Goal: Information Seeking & Learning: Learn about a topic

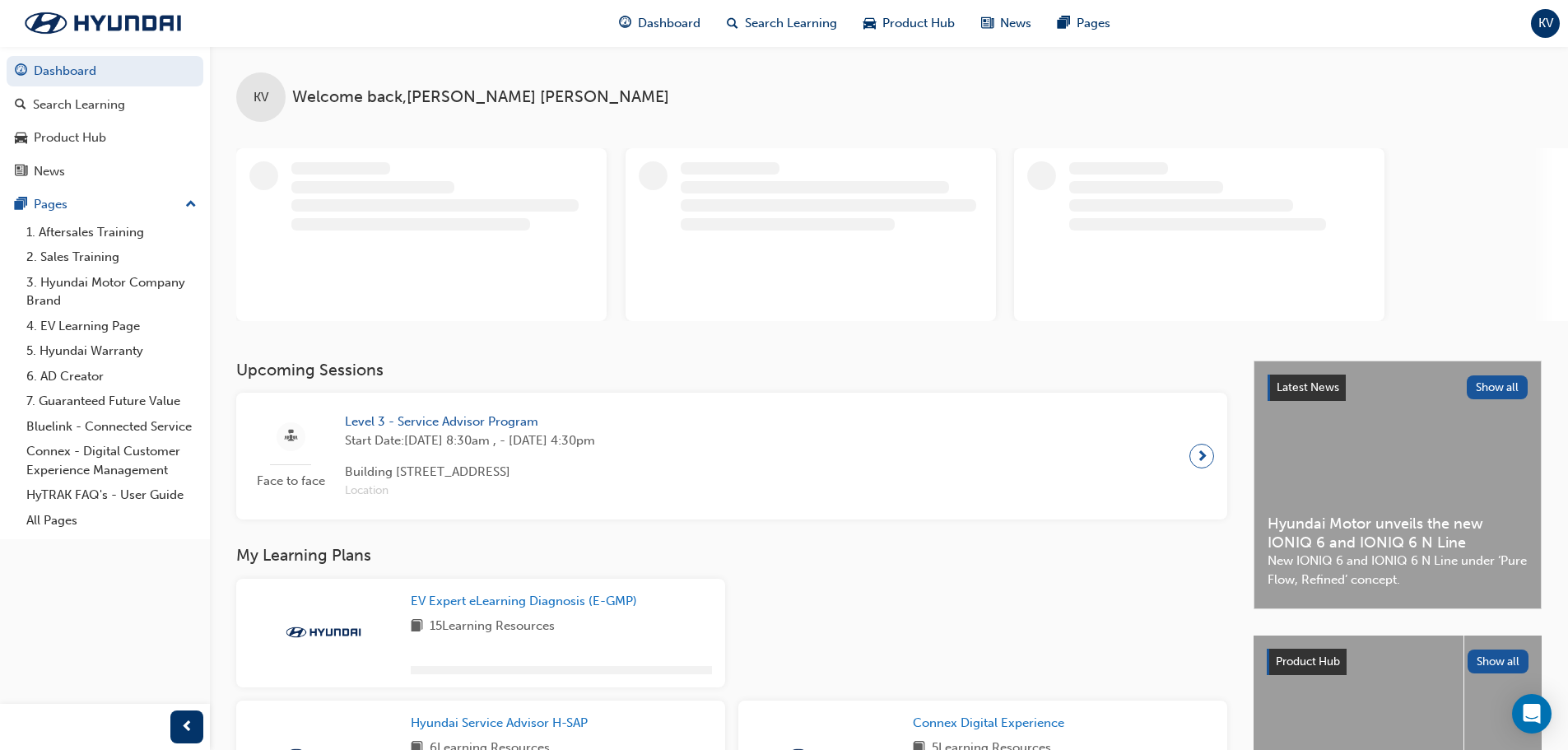
click at [473, 557] on h3 "My Learning Plans" at bounding box center [731, 555] width 991 height 19
click at [459, 361] on div "KV Welcome back , [PERSON_NAME]" at bounding box center [888, 204] width 1358 height 315
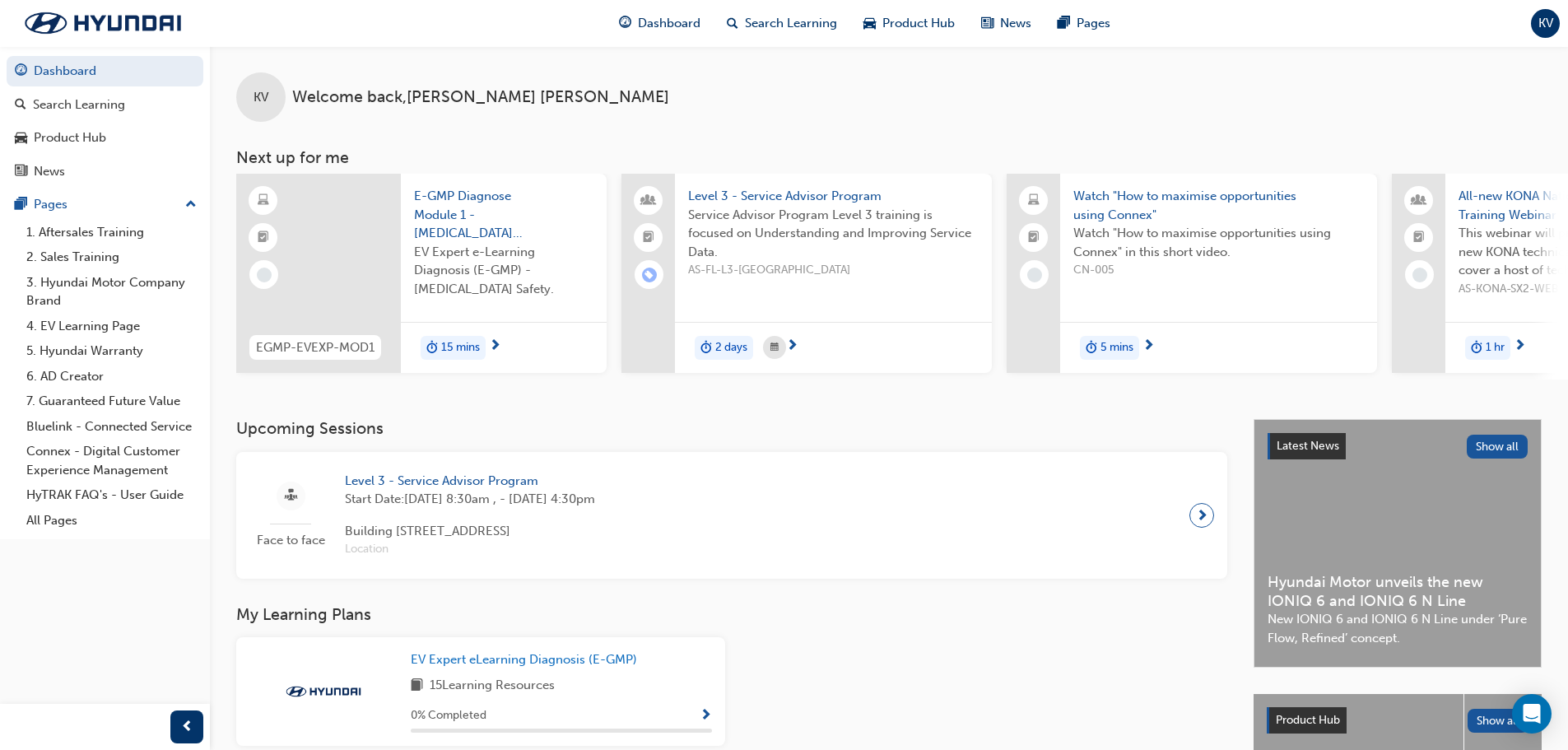
click at [474, 490] on span "Level 3 - Service Advisor Program" at bounding box center [469, 482] width 250 height 19
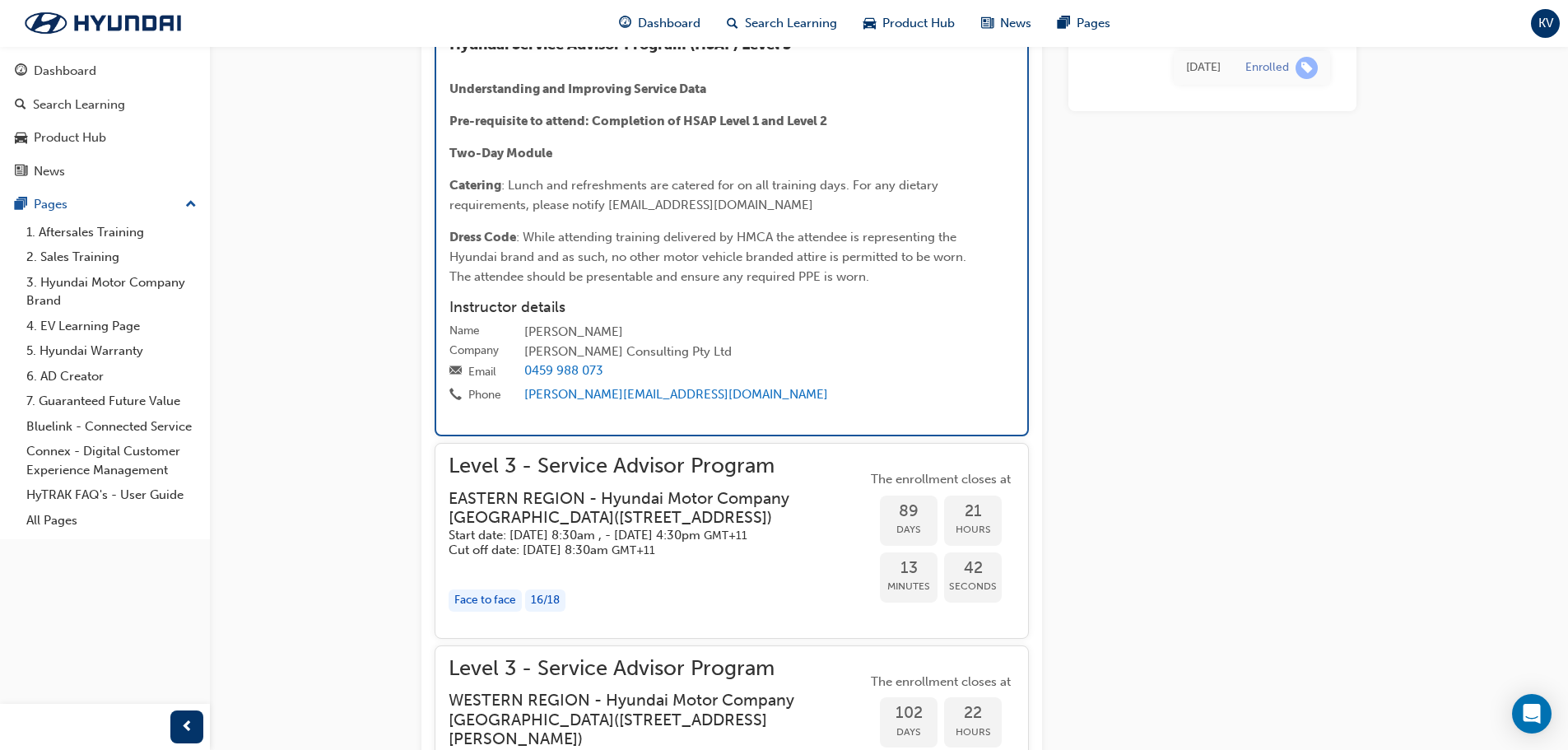
scroll to position [2502, 0]
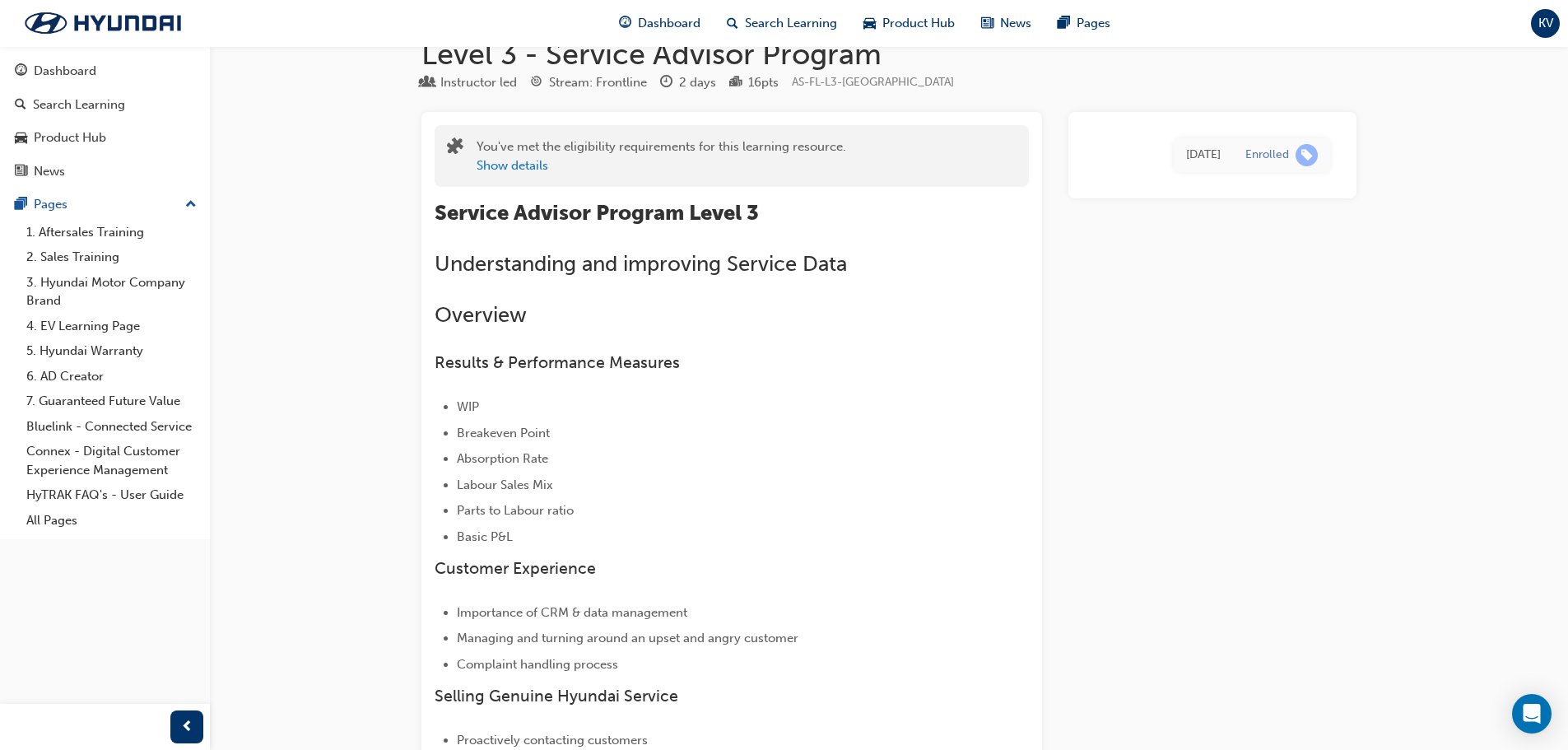
scroll to position [0, 0]
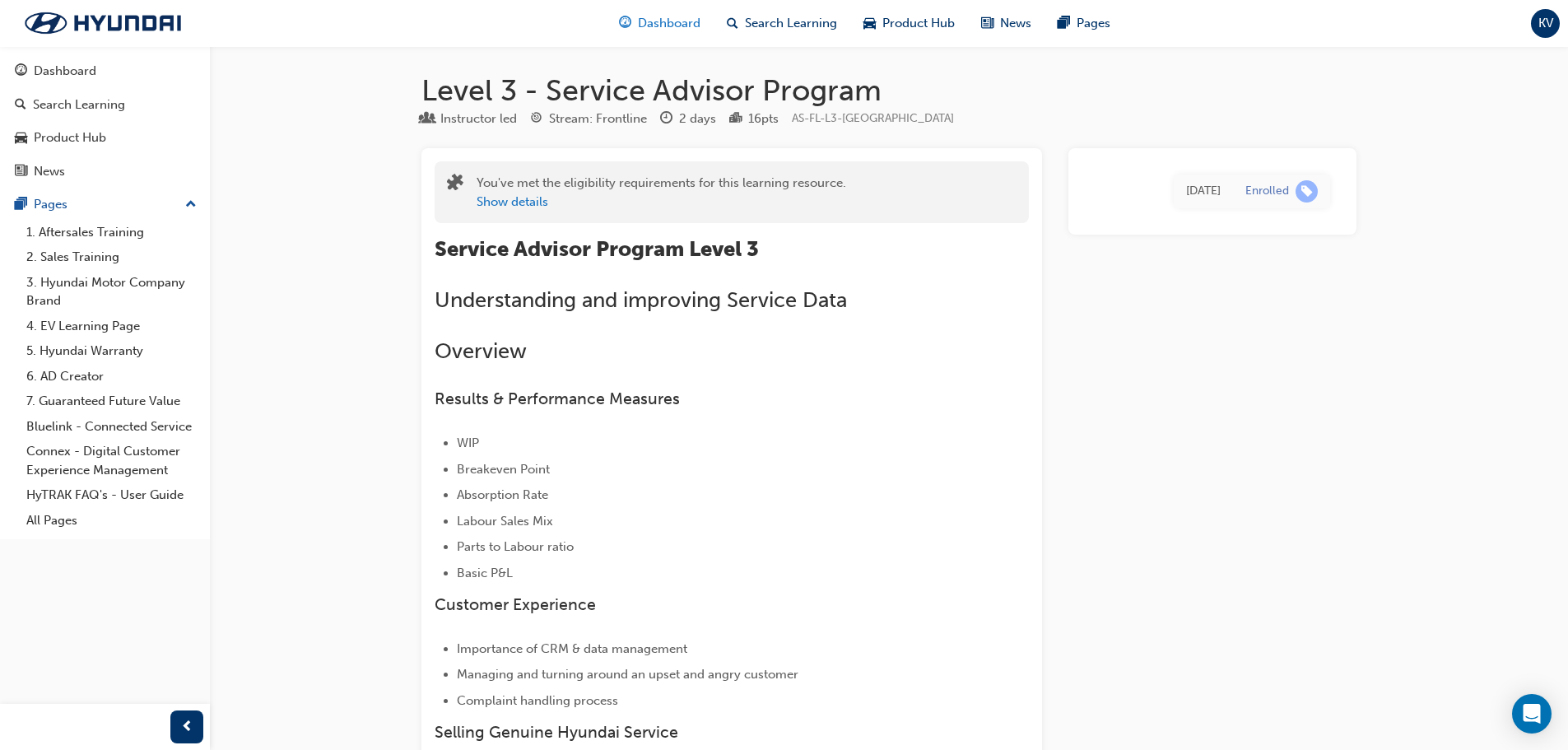
click at [677, 31] on span "Dashboard" at bounding box center [669, 23] width 63 height 19
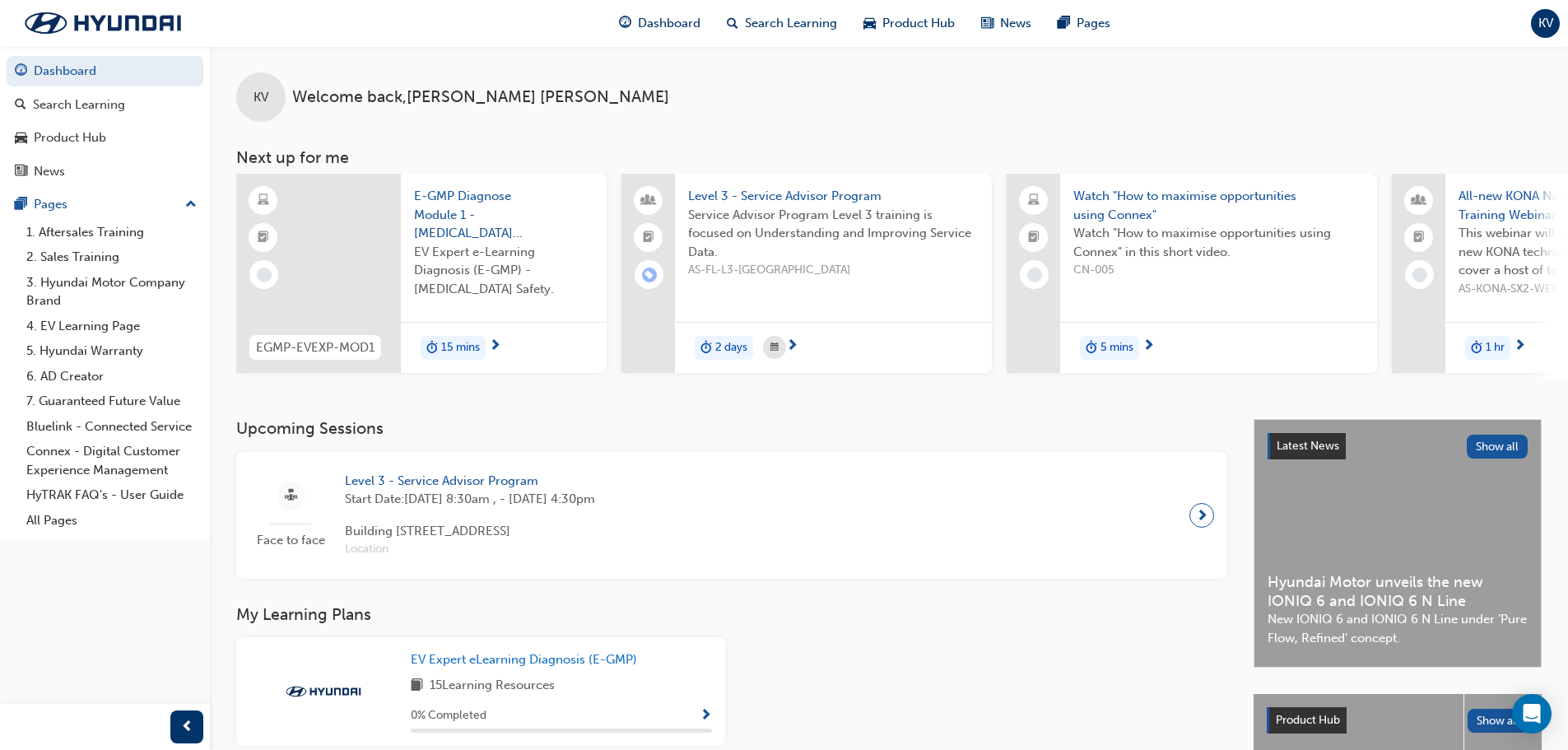
click at [736, 624] on h3 "My Learning Plans" at bounding box center [731, 615] width 991 height 19
click at [622, 431] on h3 "Upcoming Sessions" at bounding box center [731, 429] width 991 height 19
click at [452, 486] on span "Level 3 - Service Advisor Program" at bounding box center [469, 482] width 250 height 19
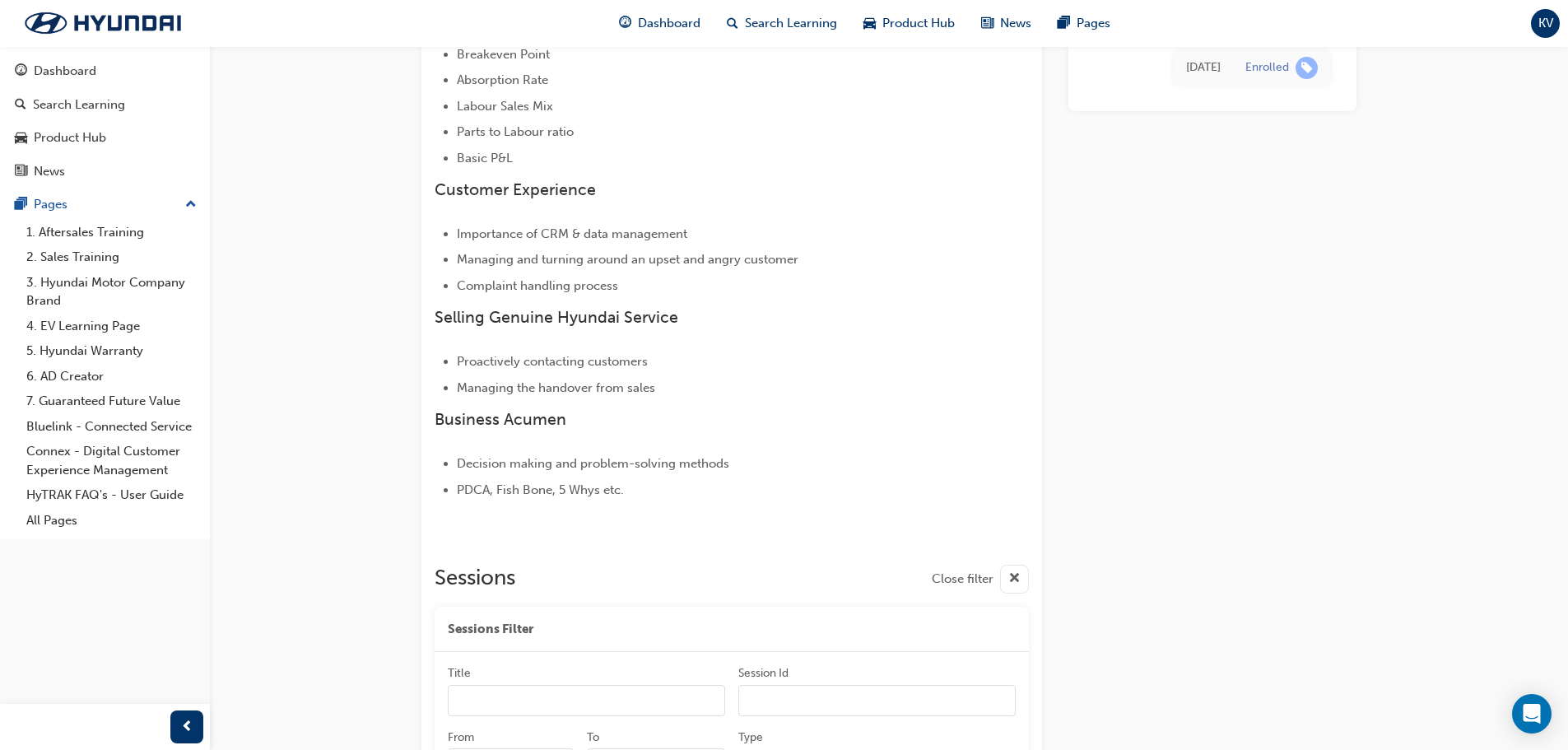
scroll to position [321, 0]
